Goal: Use online tool/utility: Utilize a website feature to perform a specific function

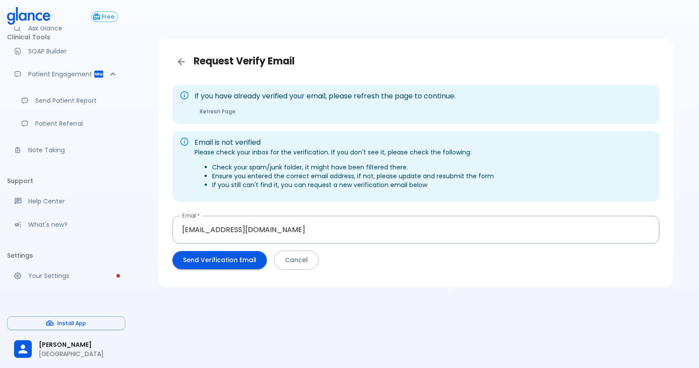
click at [227, 265] on button "Send Verification Email" at bounding box center [220, 260] width 94 height 18
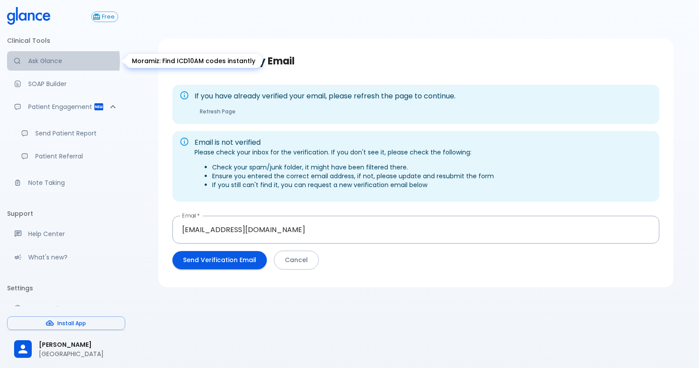
click at [45, 61] on p "Ask Glance" at bounding box center [73, 60] width 90 height 9
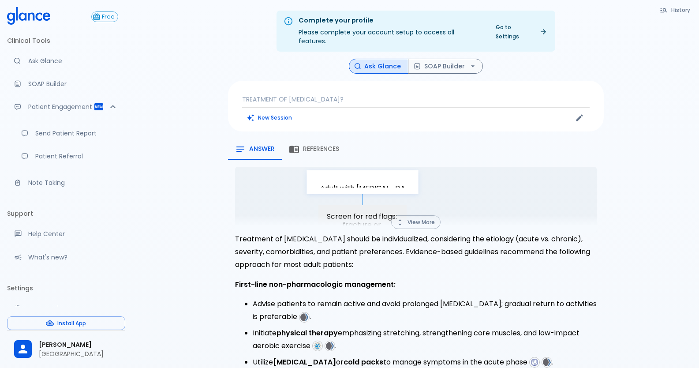
click at [378, 60] on button "Ask Glance" at bounding box center [379, 66] width 60 height 15
click at [369, 95] on p "TREATMENT OF [MEDICAL_DATA]?" at bounding box center [416, 99] width 348 height 9
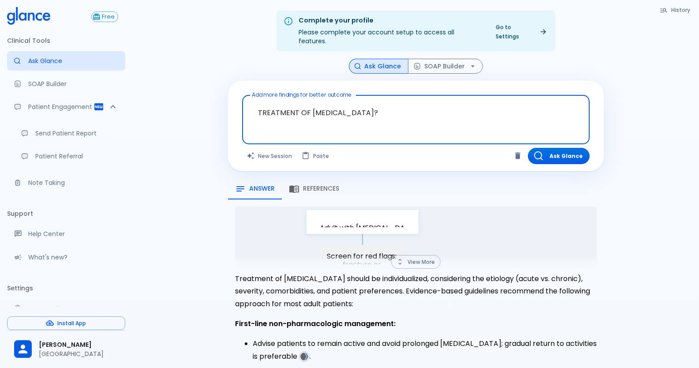
drag, startPoint x: 383, startPoint y: 106, endPoint x: 248, endPoint y: 124, distance: 136.6
click at [248, 124] on div "TREATMENT OF [MEDICAL_DATA]? x Add more findings for better outcome" at bounding box center [416, 119] width 348 height 49
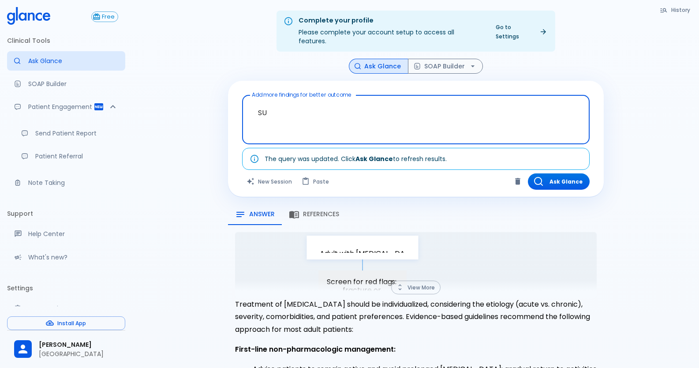
type textarea "S"
type textarea "SHOULDER PAIN"
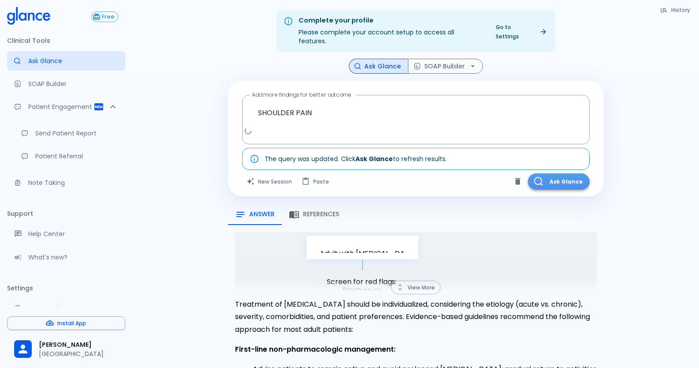
click at [571, 173] on button "Ask Glance" at bounding box center [559, 181] width 62 height 16
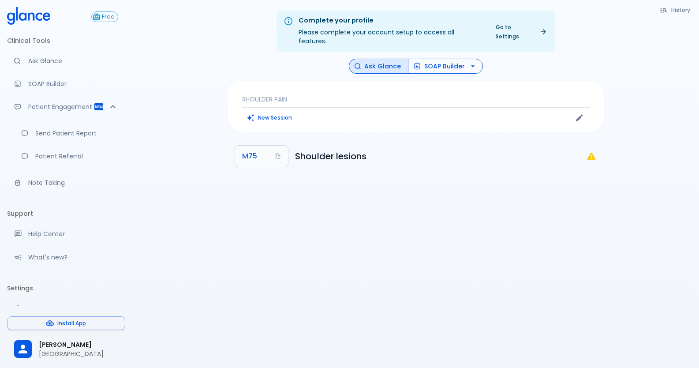
click at [440, 59] on button "SOAP Builder" at bounding box center [445, 66] width 75 height 15
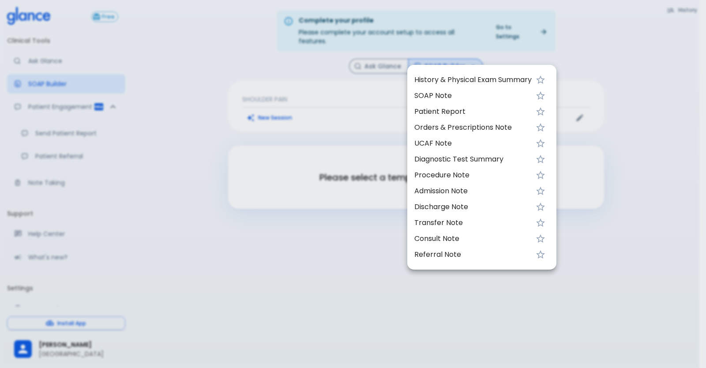
click at [448, 141] on span "UCAF Note" at bounding box center [472, 143] width 117 height 11
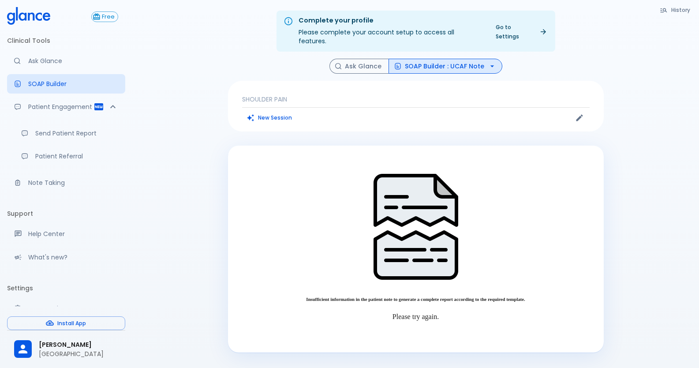
click at [282, 95] on p "SHOULDER PAIN" at bounding box center [416, 99] width 348 height 9
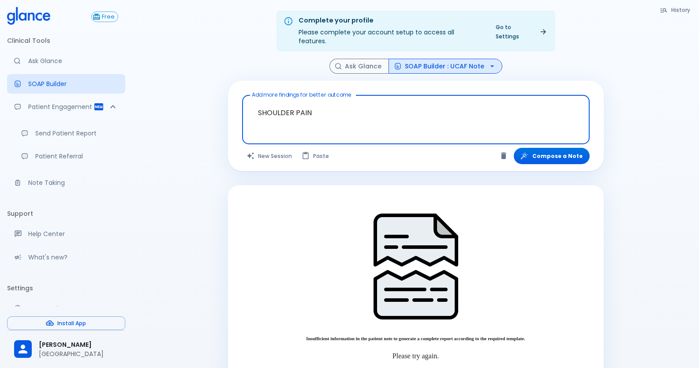
click at [318, 105] on textarea "SHOULDER PAIN" at bounding box center [415, 113] width 335 height 28
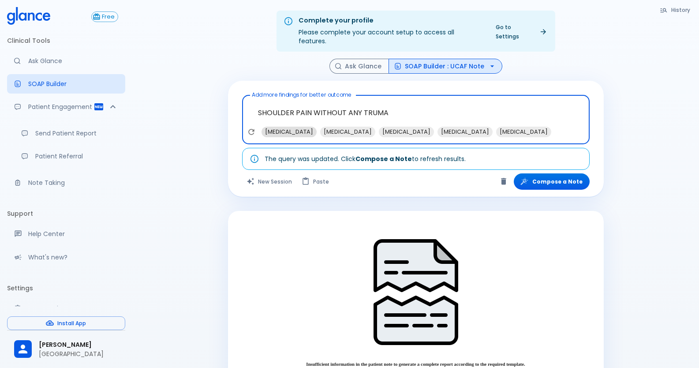
click at [298, 127] on span "[MEDICAL_DATA]" at bounding box center [289, 132] width 55 height 10
click at [427, 59] on button "SOAP Builder : UCAF Note" at bounding box center [446, 66] width 114 height 15
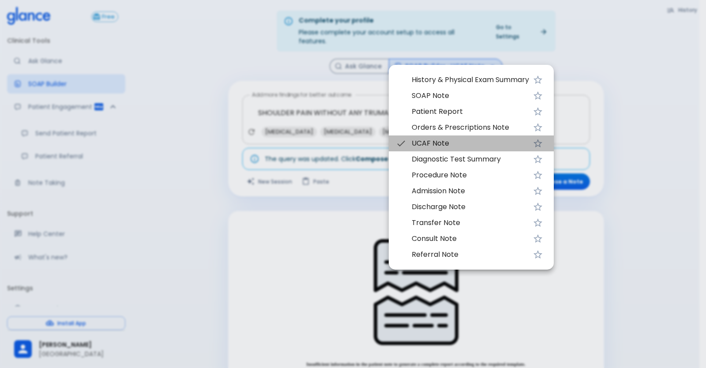
click at [422, 140] on span "UCAF Note" at bounding box center [470, 143] width 117 height 11
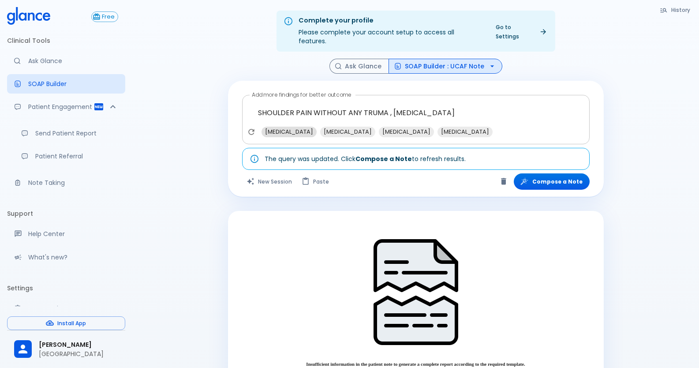
click at [312, 127] on span "[MEDICAL_DATA]" at bounding box center [289, 132] width 55 height 10
type textarea "SHOULDER PAIN WITHOUT ANY TRUMA , [MEDICAL_DATA], [MEDICAL_DATA]"
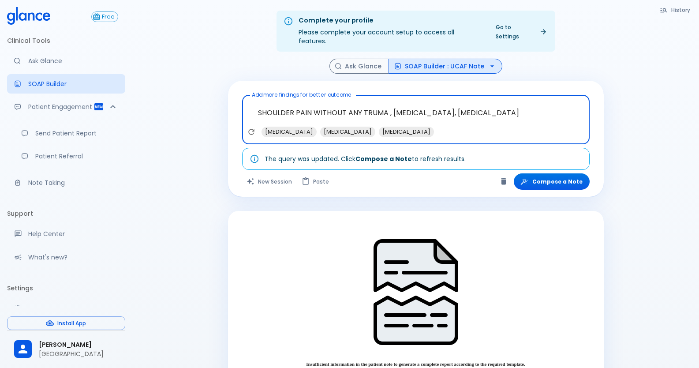
click at [439, 59] on button "SOAP Builder : UCAF Note" at bounding box center [446, 66] width 114 height 15
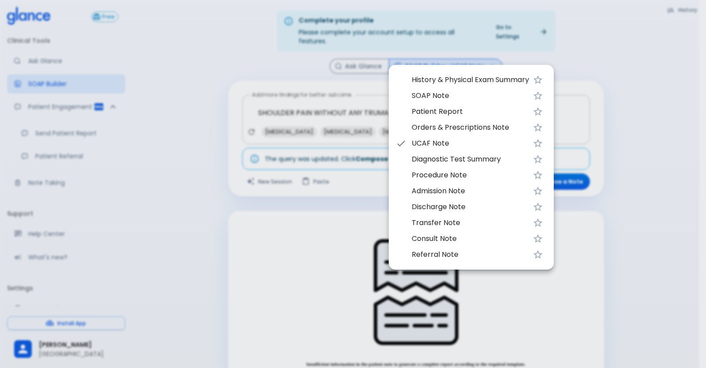
click at [427, 144] on span "UCAF Note" at bounding box center [470, 143] width 117 height 11
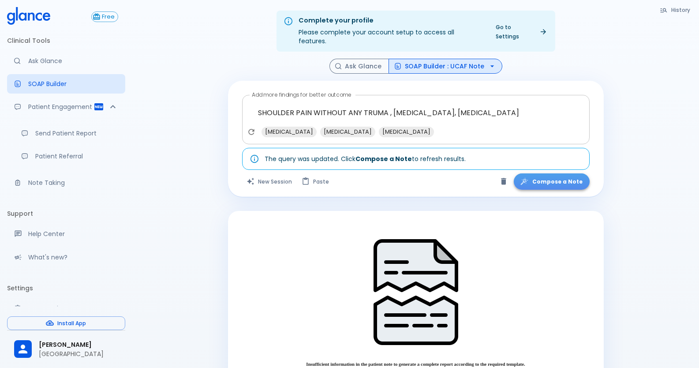
click at [566, 174] on button "Compose a Note" at bounding box center [552, 181] width 76 height 16
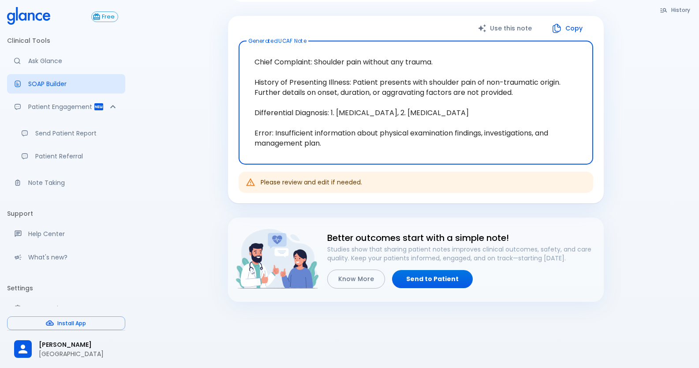
scroll to position [136, 0]
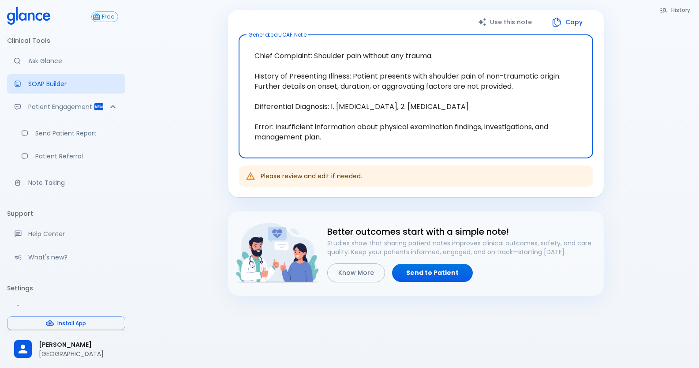
click at [357, 267] on button "Know More" at bounding box center [356, 272] width 58 height 19
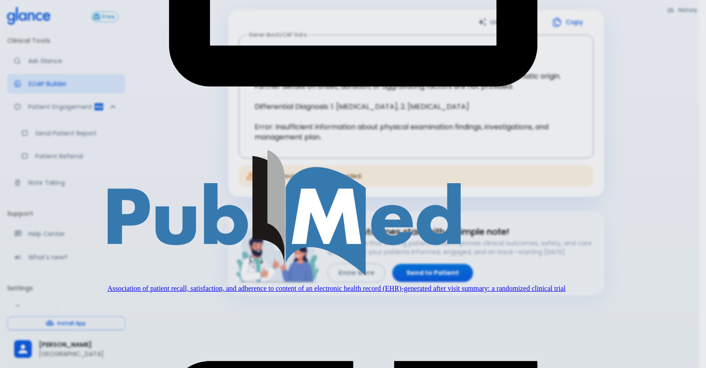
click at [637, 93] on div "Share Patient Summary — Make a Bigger Impact Engaged patients get better result…" at bounding box center [353, 184] width 706 height 368
